Goal: Task Accomplishment & Management: Manage account settings

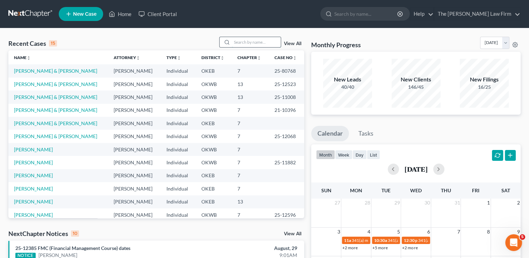
click at [246, 39] on input "search" at bounding box center [256, 42] width 49 height 10
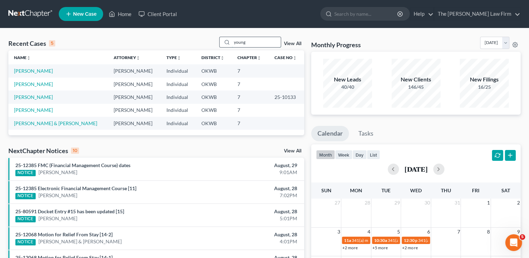
click at [253, 43] on input "young" at bounding box center [256, 42] width 49 height 10
type input "y"
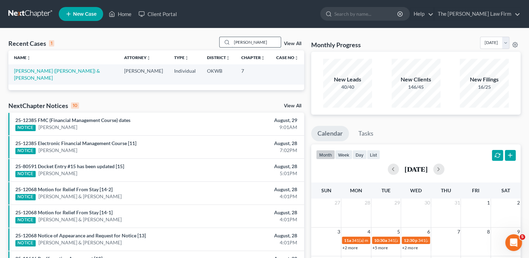
drag, startPoint x: 252, startPoint y: 41, endPoint x: 223, endPoint y: 43, distance: 28.8
click at [224, 43] on div "[PERSON_NAME]" at bounding box center [250, 42] width 62 height 11
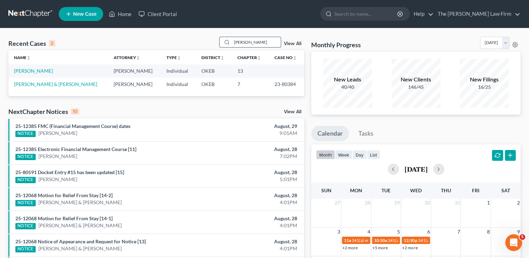
click at [248, 43] on input "[PERSON_NAME]" at bounding box center [256, 42] width 49 height 10
type input "s"
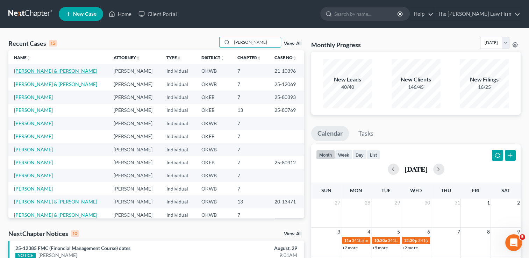
type input "[PERSON_NAME]"
click at [52, 72] on link "[PERSON_NAME] & [PERSON_NAME]" at bounding box center [55, 71] width 83 height 6
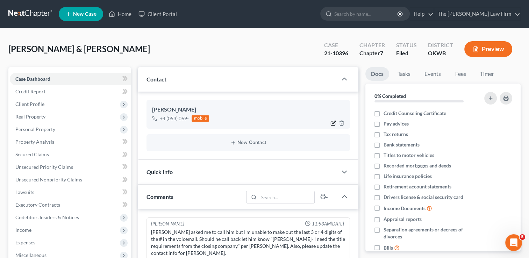
click at [333, 124] on icon "button" at bounding box center [333, 122] width 3 height 3
select select "0"
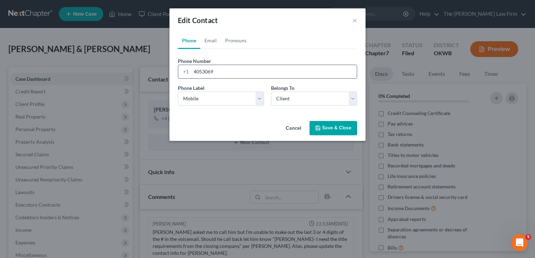
drag, startPoint x: 219, startPoint y: 71, endPoint x: 191, endPoint y: 72, distance: 28.4
click at [191, 72] on input "4053069" at bounding box center [274, 71] width 166 height 13
type input "4053984554"
click at [332, 129] on button "Save & Close" at bounding box center [333, 128] width 48 height 15
